Goal: Connect with others: Connect with others

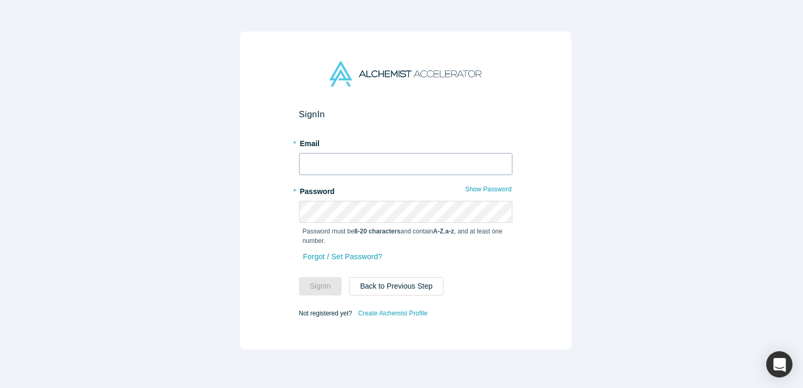
type input "[PERSON_NAME][EMAIL_ADDRESS]"
click at [299, 277] on button "Sign In" at bounding box center [320, 286] width 43 height 18
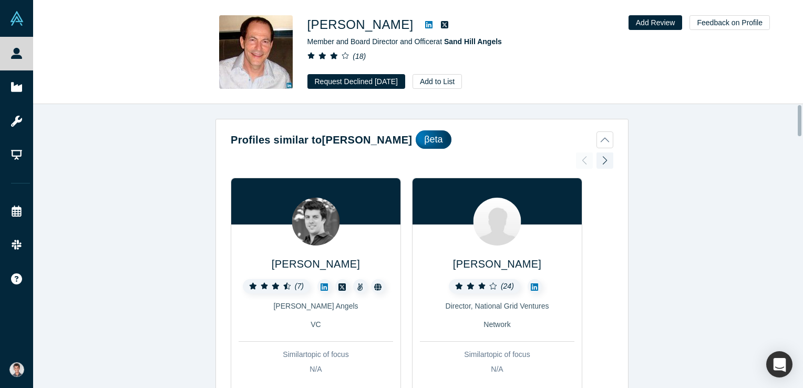
click at [425, 27] on icon at bounding box center [428, 24] width 7 height 8
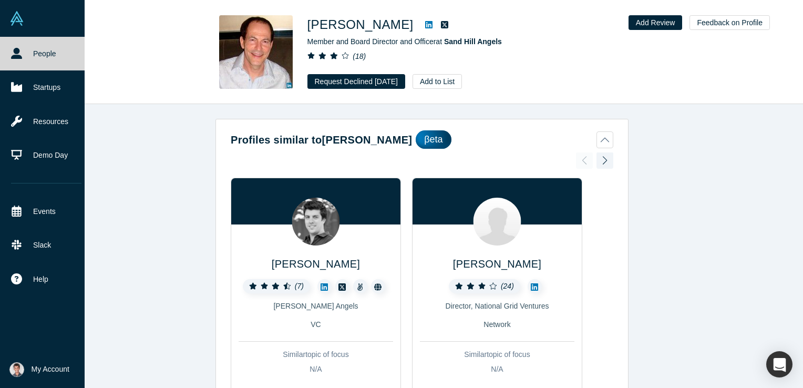
click at [34, 51] on link "People" at bounding box center [46, 54] width 92 height 34
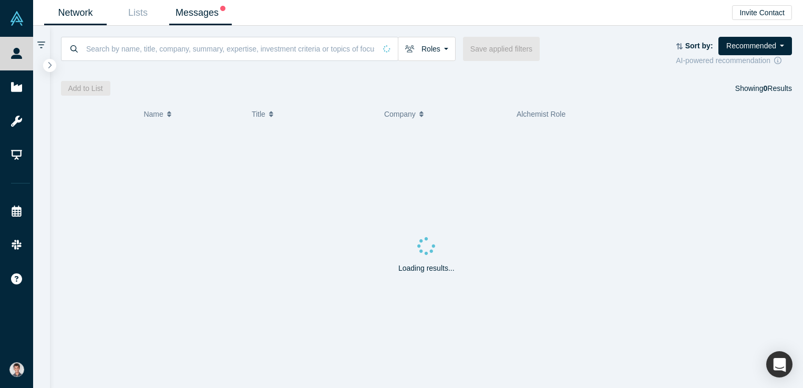
click at [203, 9] on link "Messages" at bounding box center [200, 13] width 63 height 25
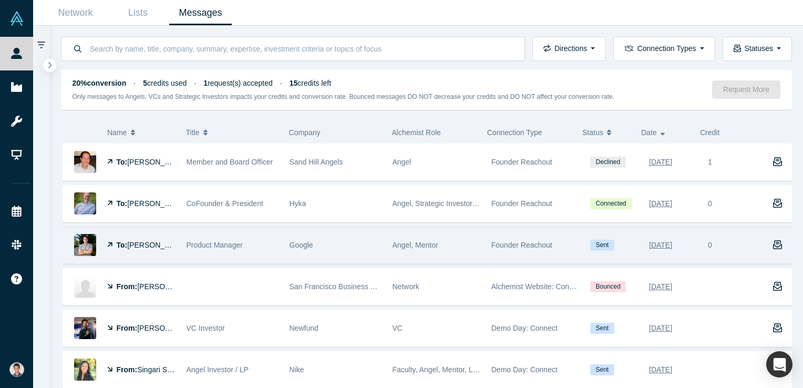
click at [144, 241] on span "[PERSON_NAME]" at bounding box center [157, 245] width 60 height 8
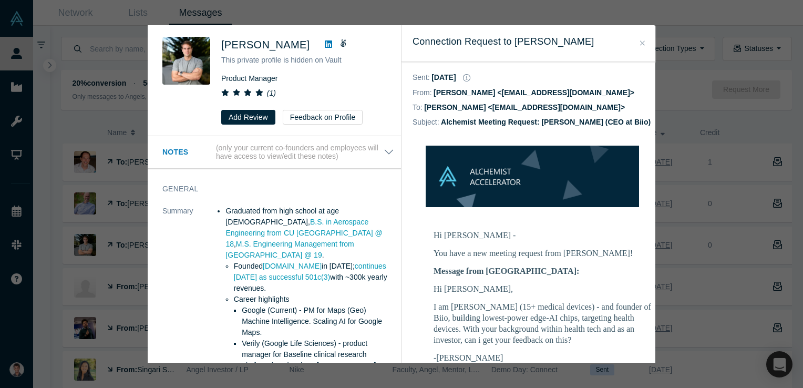
click at [325, 47] on icon at bounding box center [328, 43] width 7 height 7
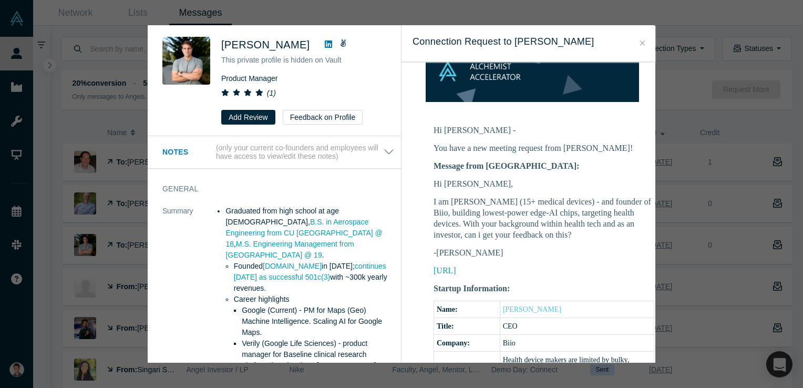
drag, startPoint x: 495, startPoint y: 270, endPoint x: 427, endPoint y: 178, distance: 114.5
click at [427, 178] on td "Hi [PERSON_NAME] - You have a new meeting request from [PERSON_NAME]! Message f…" at bounding box center [543, 348] width 263 height 460
drag, startPoint x: 427, startPoint y: 178, endPoint x: 460, endPoint y: 196, distance: 37.6
copy div "Hi [PERSON_NAME], I am [PERSON_NAME] (15+ medical devices) - and founder of Bii…"
click at [640, 46] on icon "Close" at bounding box center [642, 42] width 5 height 7
